Goal: Task Accomplishment & Management: Manage account settings

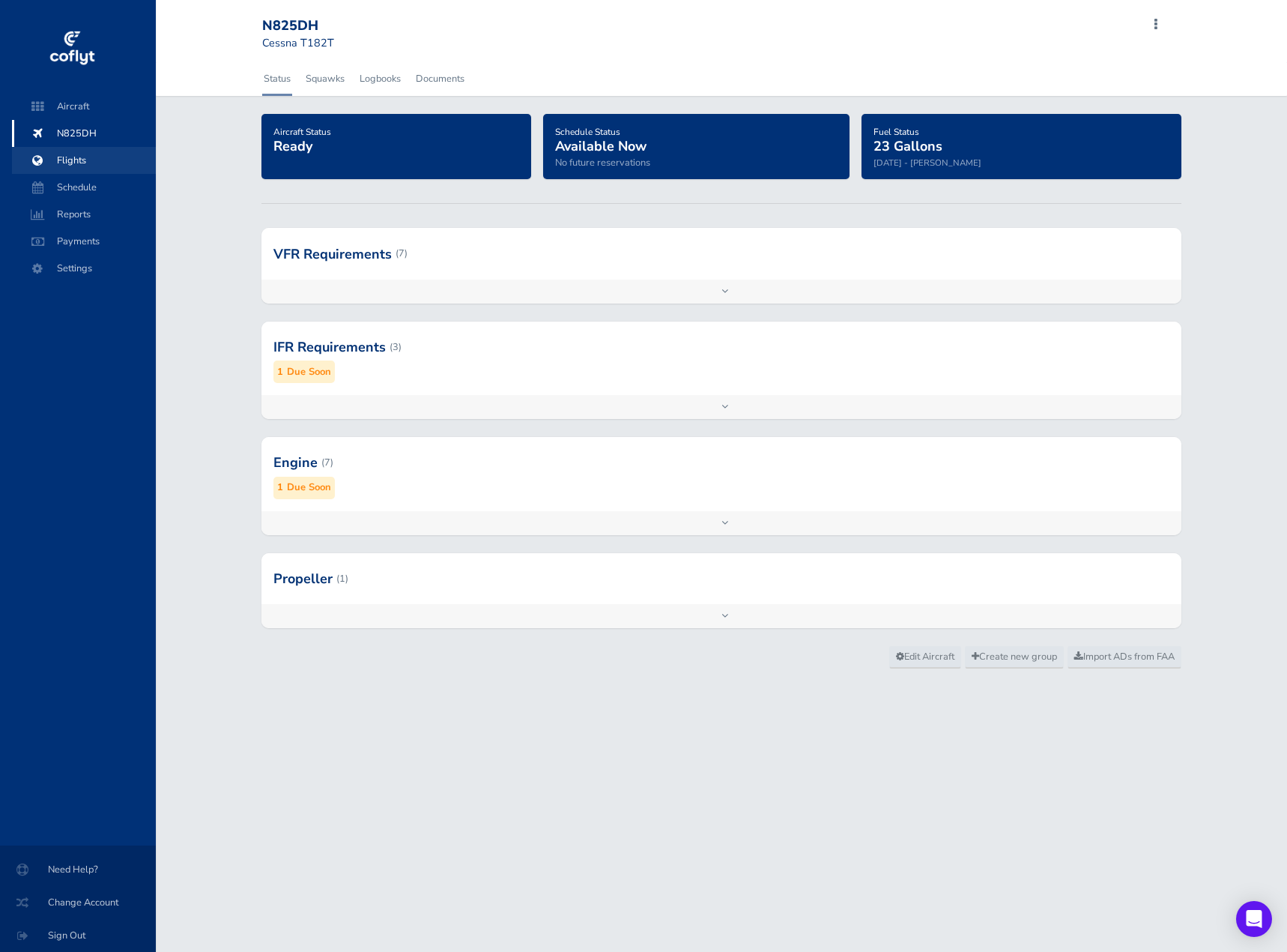
click at [65, 157] on span "Flights" at bounding box center [84, 160] width 114 height 27
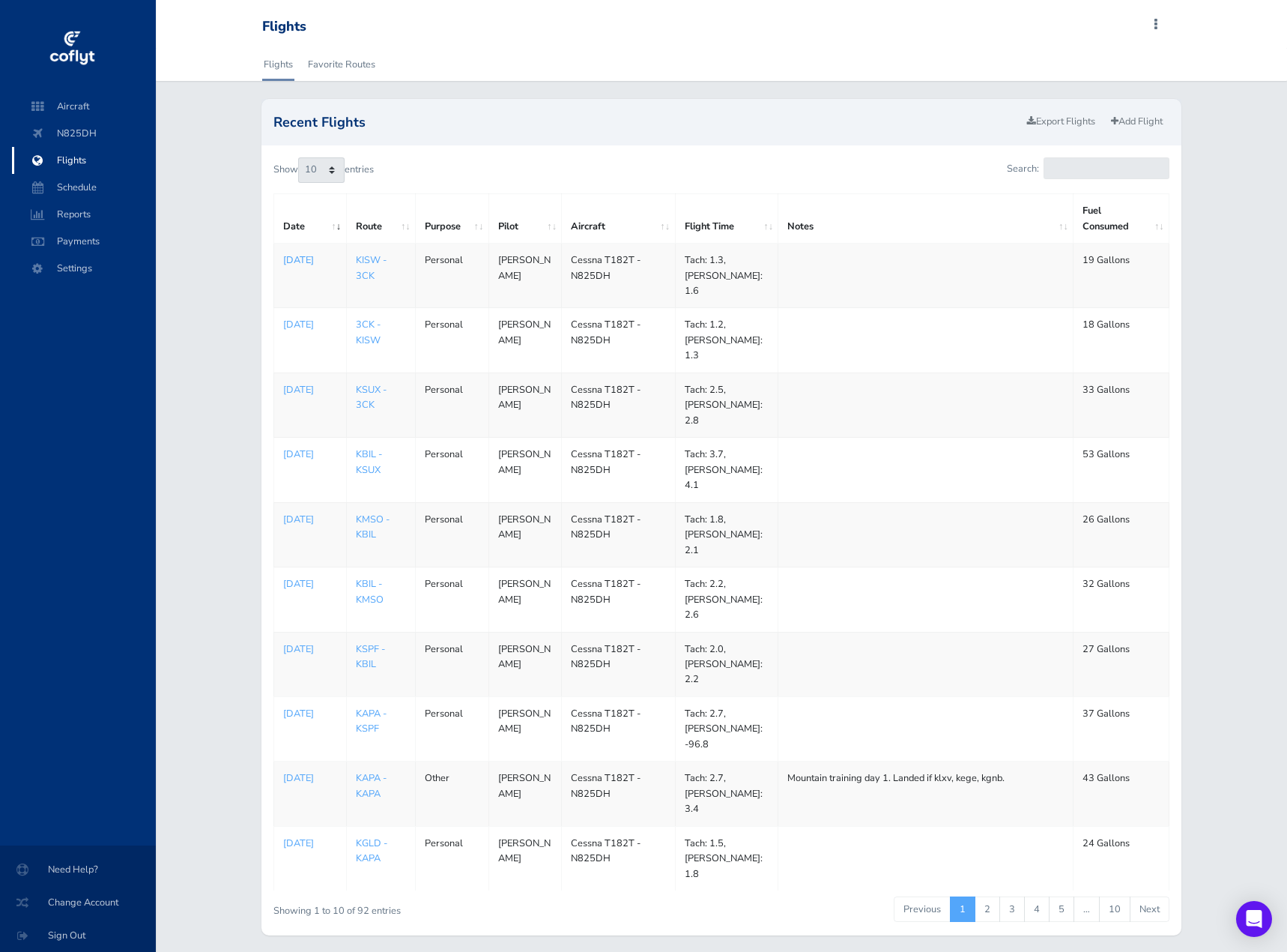
click at [303, 264] on p "Aug 03, 2025" at bounding box center [310, 260] width 54 height 15
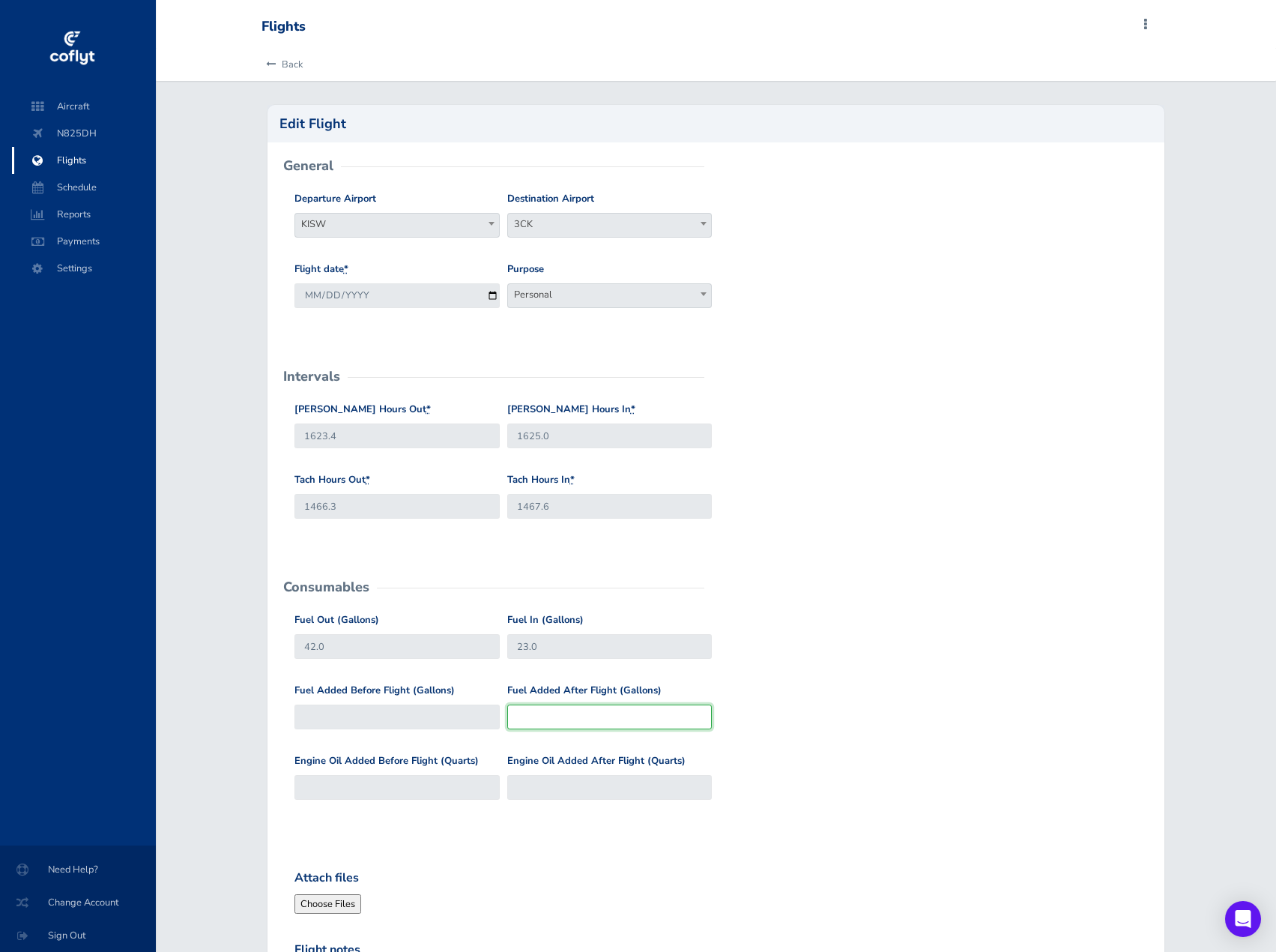
click at [531, 717] on input "Fuel Added After Flight (Gallons)" at bounding box center [610, 717] width 206 height 25
type input "42.0"
click at [816, 662] on div "Fuel Out (Gallons) 42.0 Fuel In (Gallons) 23.0" at bounding box center [716, 647] width 851 height 71
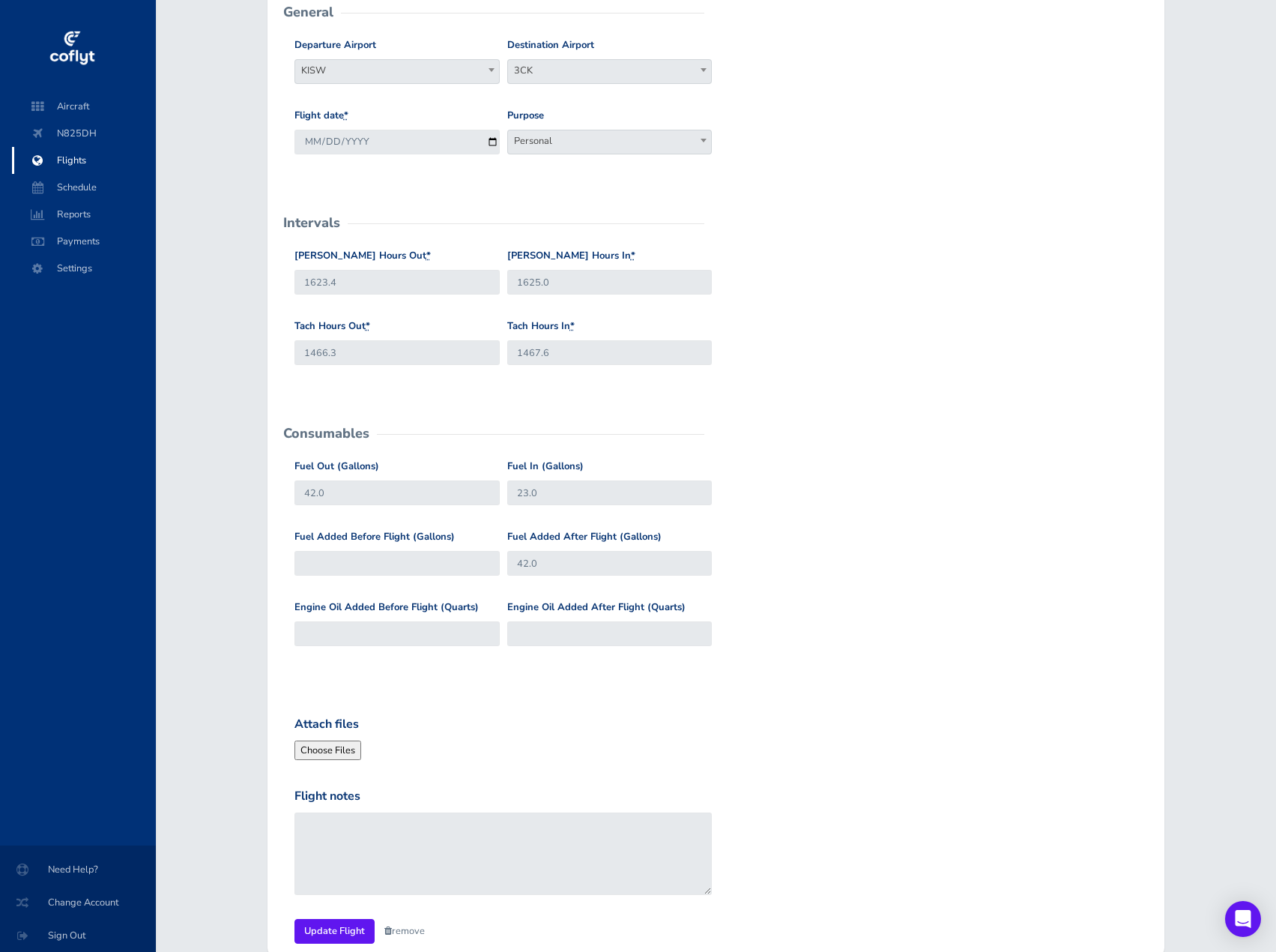
scroll to position [436, 0]
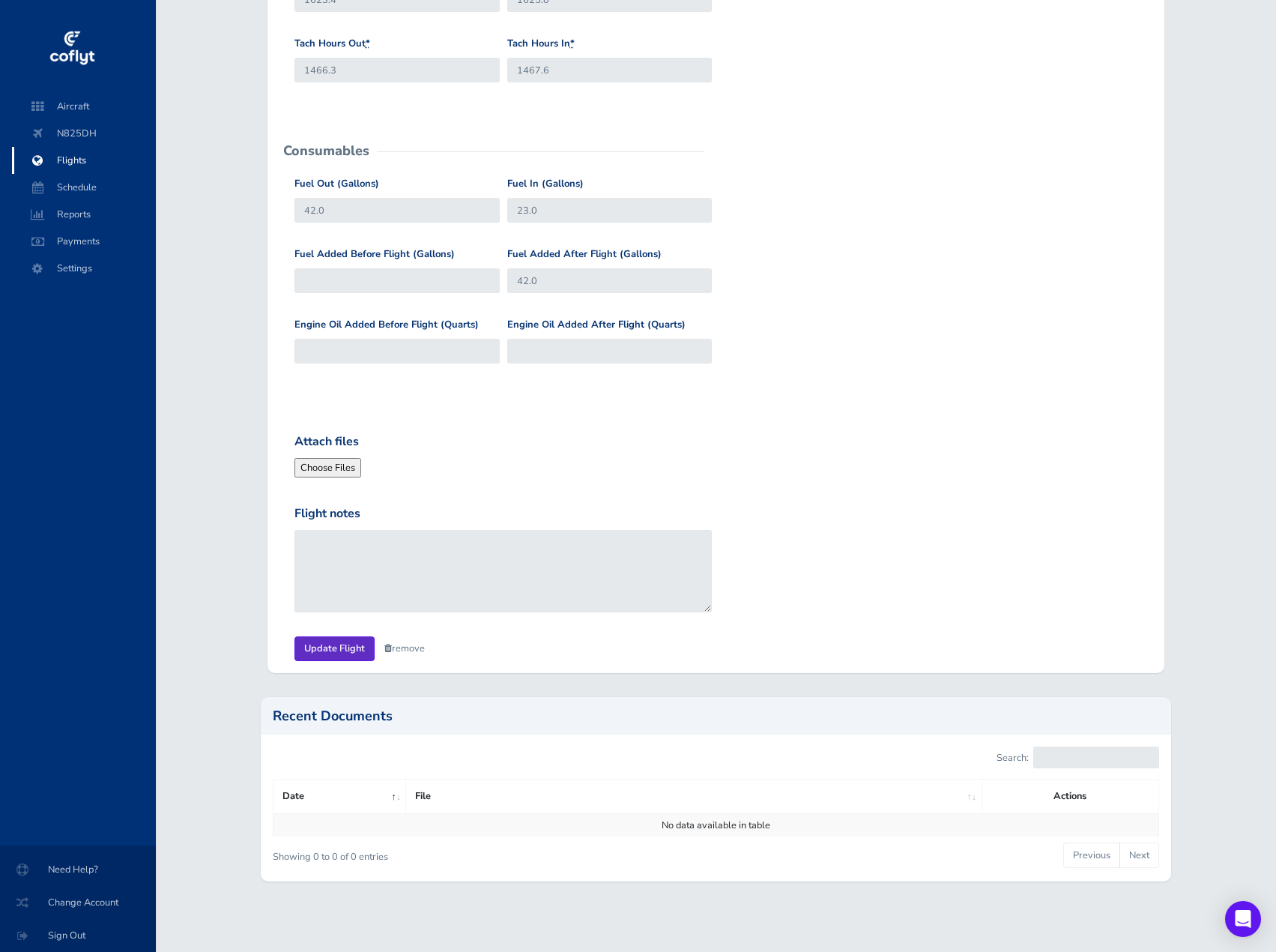
click at [334, 645] on input "Update Flight" at bounding box center [334, 648] width 80 height 25
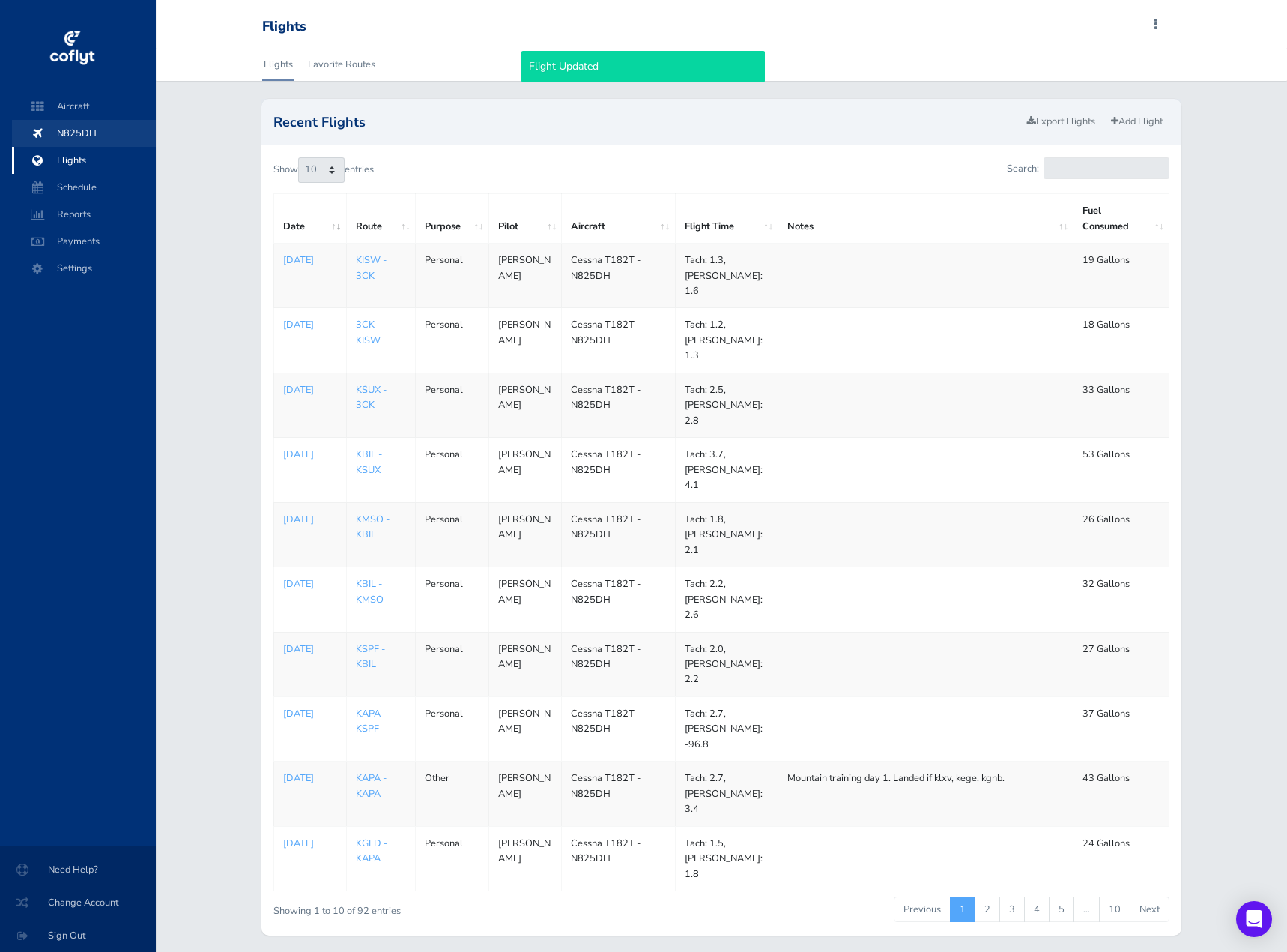
click at [71, 132] on span "N825DH" at bounding box center [84, 134] width 114 height 27
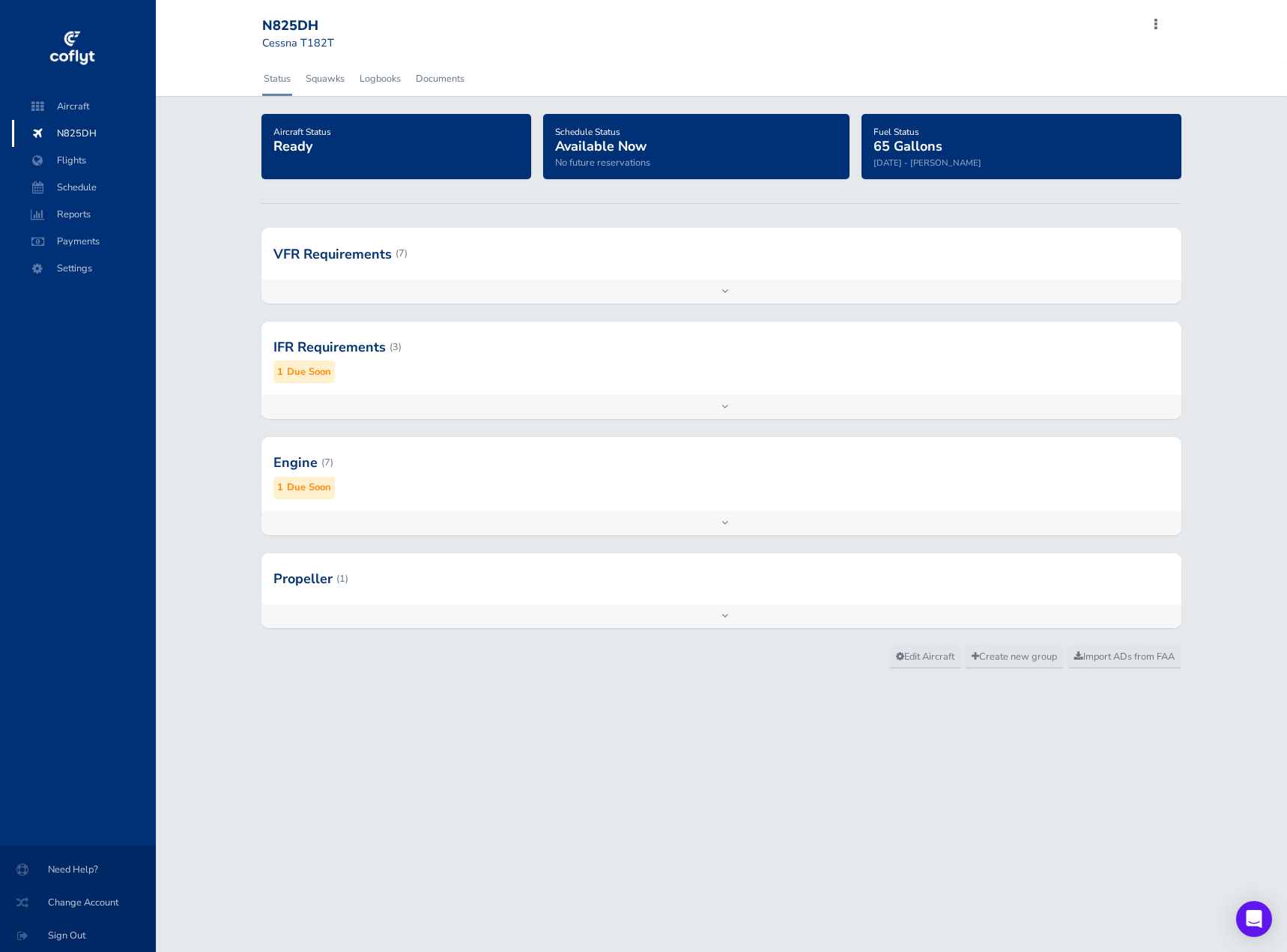
click at [311, 374] on small "Due Soon" at bounding box center [309, 372] width 44 height 15
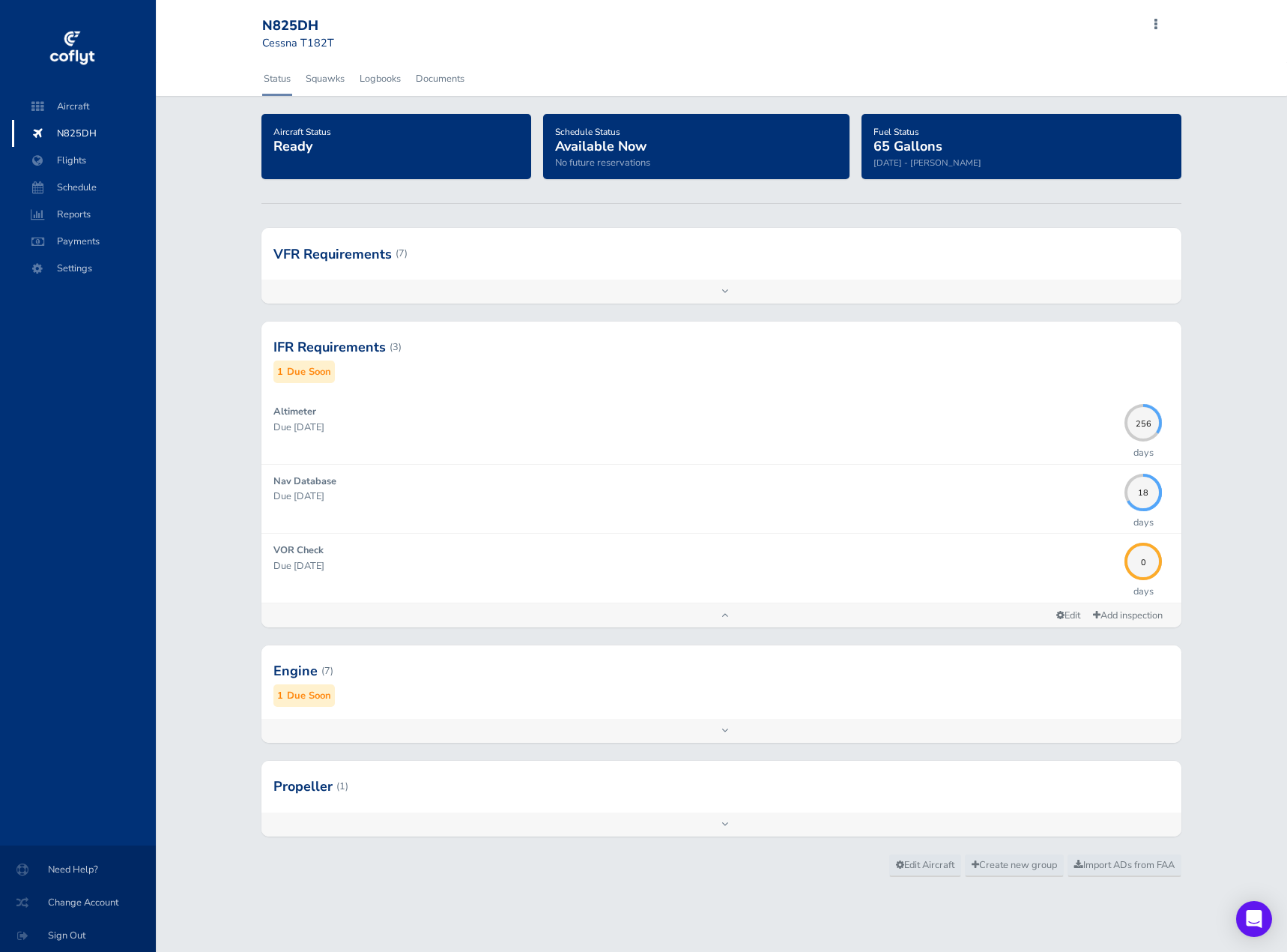
click at [76, 130] on span "N825DH" at bounding box center [84, 134] width 114 height 27
